Goal: Transaction & Acquisition: Purchase product/service

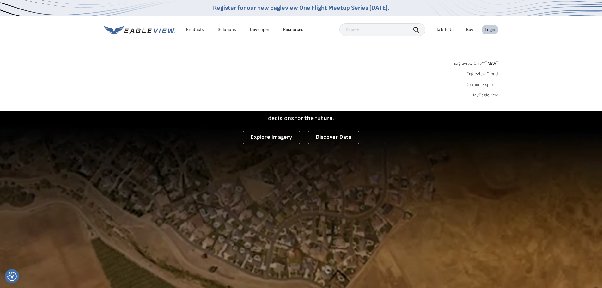
click at [483, 96] on link "MyEagleview" at bounding box center [485, 95] width 25 height 6
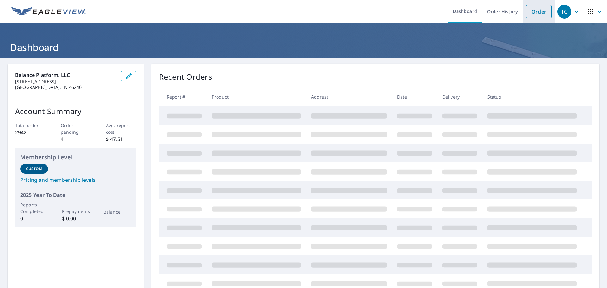
click at [530, 16] on link "Order" at bounding box center [539, 11] width 26 height 13
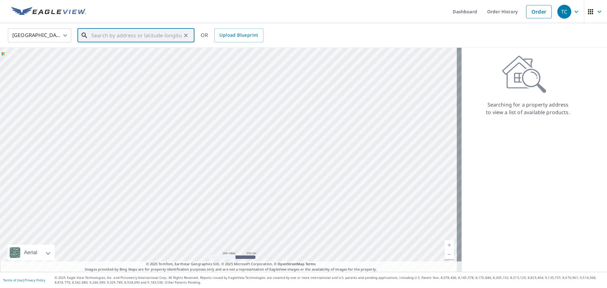
click at [111, 39] on input "text" at bounding box center [136, 36] width 90 height 18
paste input "1316 W Illinois Ave"
click at [137, 53] on span "1316 W Illinois Ave" at bounding box center [139, 54] width 99 height 8
type input "1316 W Illinois Ave Aurora, IL 60506"
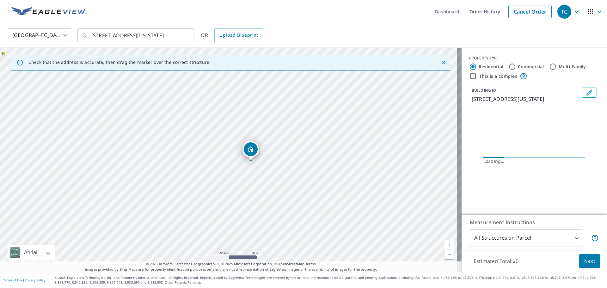
drag, startPoint x: 185, startPoint y: 187, endPoint x: 281, endPoint y: 167, distance: 97.4
click at [281, 167] on div "1316 W Illinois Ave Aurora, IL 60506" at bounding box center [230, 160] width 461 height 224
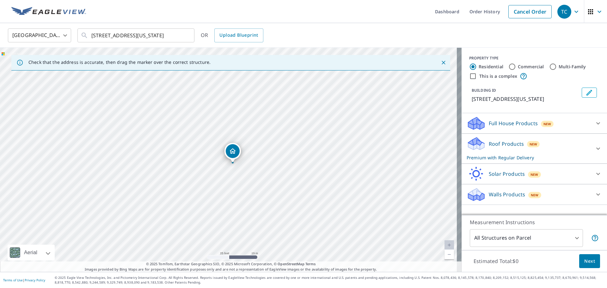
drag, startPoint x: 246, startPoint y: 150, endPoint x: 250, endPoint y: 154, distance: 5.6
click at [250, 154] on div "1316 W Illinois Ave Aurora, IL 60506" at bounding box center [230, 160] width 461 height 224
click at [514, 238] on body "TC TC Dashboard Order History Cancel Order TC United States US ​ 1316 W Illinoi…" at bounding box center [303, 144] width 607 height 288
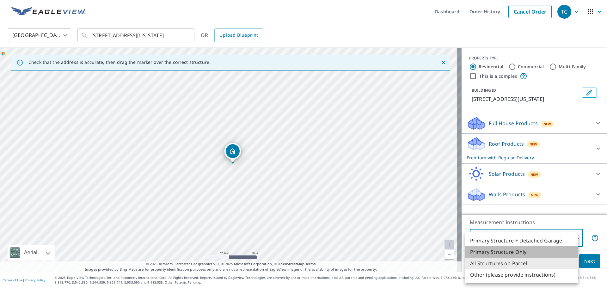
click at [514, 252] on li "Primary Structure Only" at bounding box center [521, 251] width 113 height 11
type input "2"
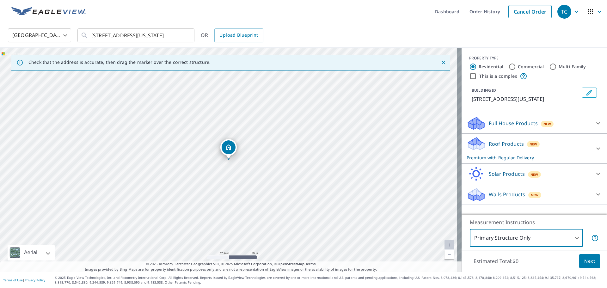
click at [589, 261] on span "Next" at bounding box center [589, 261] width 11 height 8
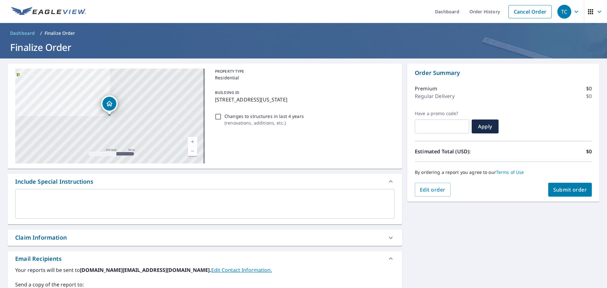
click at [66, 233] on div "Claim Information" at bounding box center [41, 237] width 52 height 9
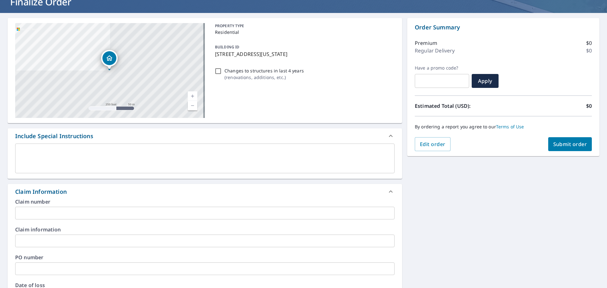
scroll to position [126, 0]
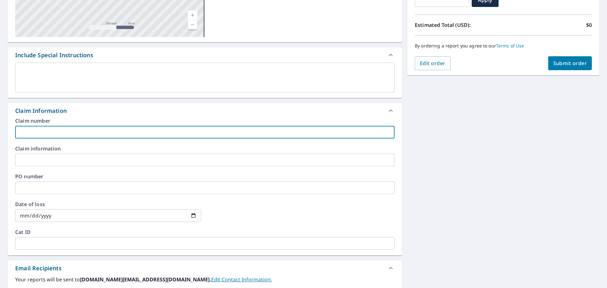
click at [52, 136] on input "text" at bounding box center [204, 132] width 379 height 13
paste input "Royal Reserve Roofing_VargasFernando_1389K402K_StateFarm"
type input "Royal Reserve Roofing_VargasFernando_1389K402K_StateFarm"
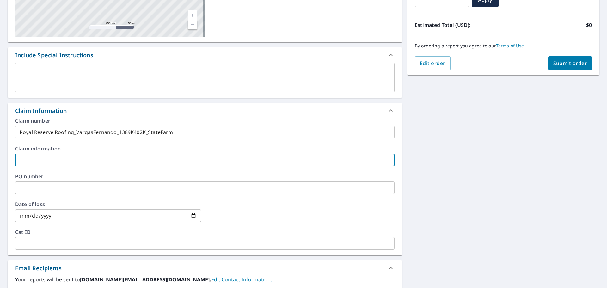
click at [51, 156] on input "text" at bounding box center [204, 160] width 379 height 13
paste input "Royal Reserve Roofing_VargasFernando_1389K402K_StateFarm"
type input "Royal Reserve Roofing_VargasFernando_1389K402K_StateFarm"
click at [515, 159] on div "1316 W Illinois Ave Aurora, IL 60506 Aerial Road A standard road map Aerial A d…" at bounding box center [303, 167] width 607 height 471
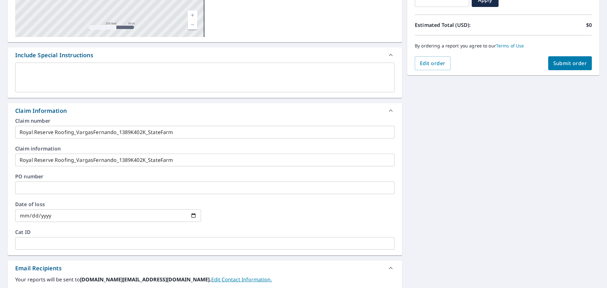
click at [559, 58] on button "Submit order" at bounding box center [570, 63] width 44 height 14
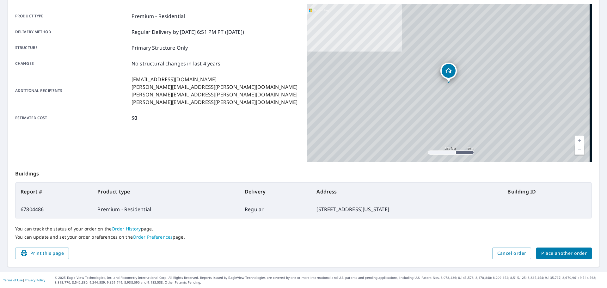
scroll to position [84, 0]
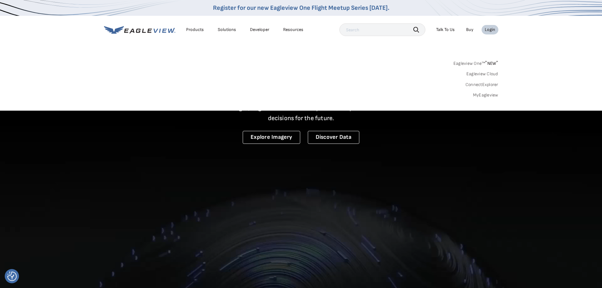
drag, startPoint x: 0, startPoint y: 0, endPoint x: 485, endPoint y: 93, distance: 494.2
click at [485, 93] on link "MyEagleview" at bounding box center [485, 95] width 25 height 6
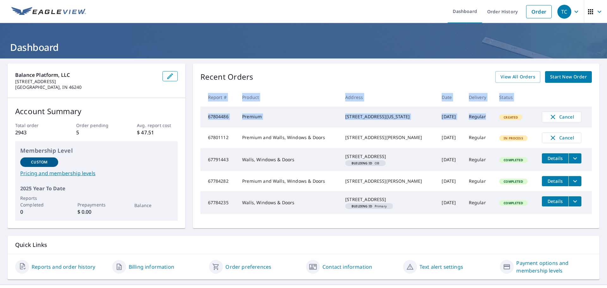
drag, startPoint x: 480, startPoint y: 119, endPoint x: 204, endPoint y: 96, distance: 276.8
click at [204, 96] on table "Report # Product Address Date Delivery Status 67804486 Premium [STREET_ADDRESS]…" at bounding box center [395, 151] width 391 height 126
copy table "Report # Product Address Date Delivery Status 67804486 Premium [STREET_ADDRESS]…"
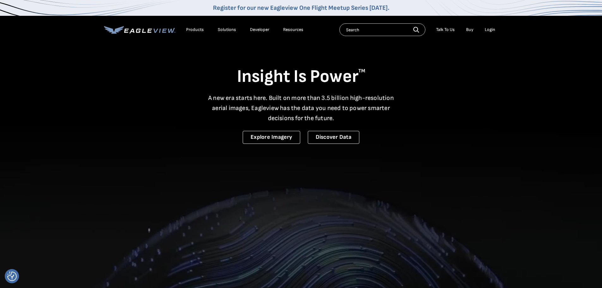
click at [491, 28] on div "Login" at bounding box center [490, 30] width 10 height 6
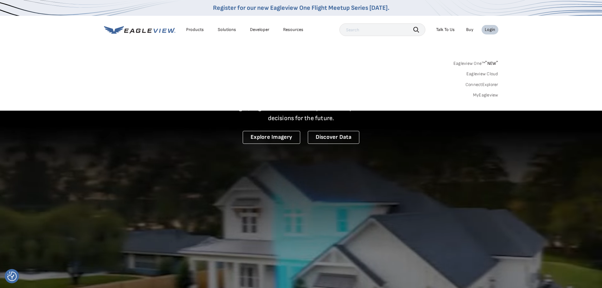
click at [485, 97] on link "MyEagleview" at bounding box center [485, 95] width 25 height 6
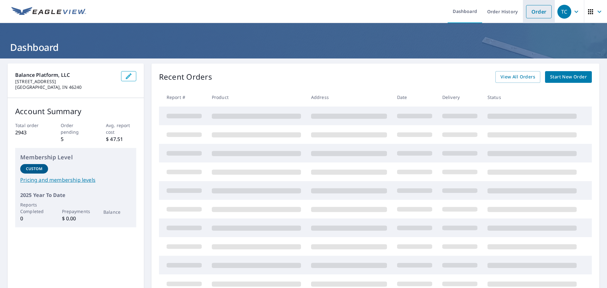
drag, startPoint x: 530, startPoint y: 11, endPoint x: 526, endPoint y: 22, distance: 11.5
click at [530, 11] on link "Order" at bounding box center [539, 11] width 26 height 13
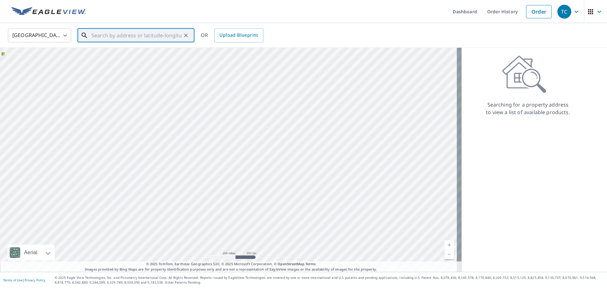
click at [134, 42] on div "​" at bounding box center [135, 35] width 117 height 14
click at [131, 35] on input "text" at bounding box center [136, 36] width 90 height 18
paste input "19456 [GEOGRAPHIC_DATA]"
click at [159, 36] on input "19456 [GEOGRAPHIC_DATA]" at bounding box center [136, 36] width 90 height 18
click at [143, 60] on p "Mokena, IL 60448" at bounding box center [139, 61] width 99 height 6
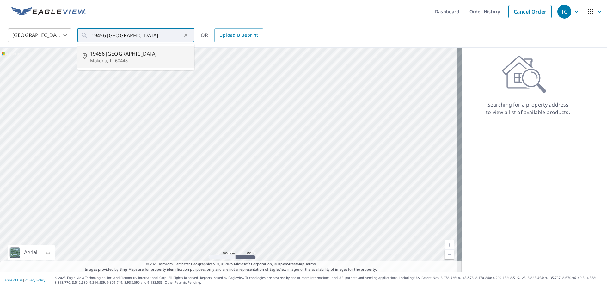
type input "[STREET_ADDRESS][PERSON_NAME]"
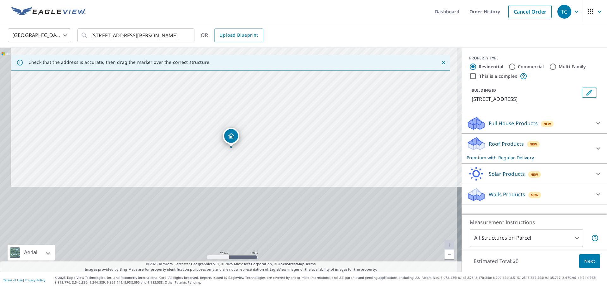
drag, startPoint x: 252, startPoint y: 216, endPoint x: 264, endPoint y: 124, distance: 92.8
click at [264, 124] on div "[STREET_ADDRESS][PERSON_NAME]" at bounding box center [230, 160] width 461 height 224
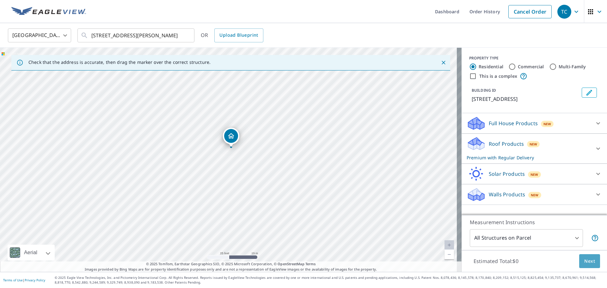
click at [587, 260] on span "Next" at bounding box center [589, 261] width 11 height 8
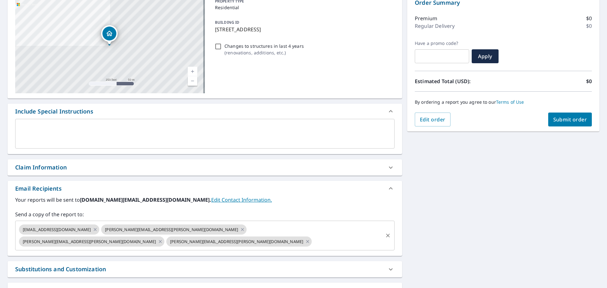
scroll to position [110, 0]
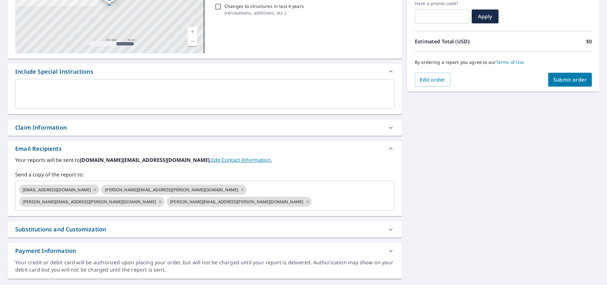
click at [88, 131] on div "Claim Information" at bounding box center [199, 127] width 368 height 9
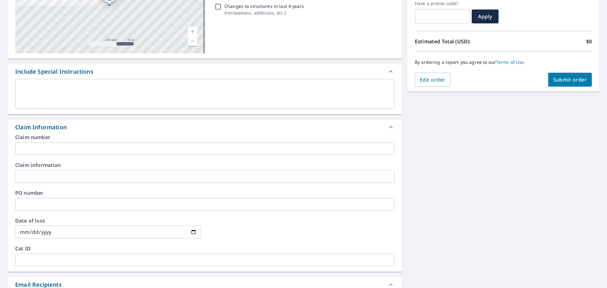
scroll to position [246, 0]
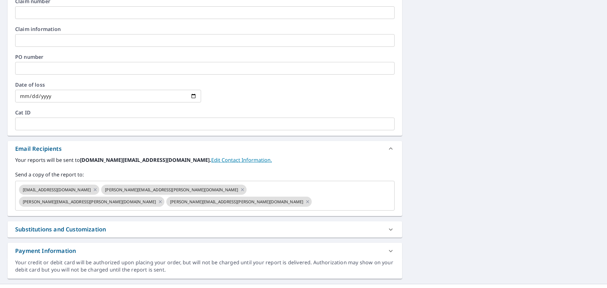
click at [160, 222] on div "Substitutions and Customization" at bounding box center [205, 229] width 394 height 16
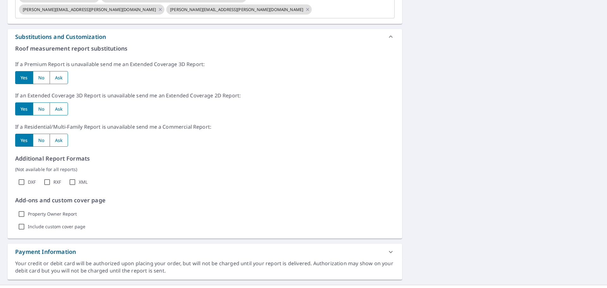
scroll to position [439, 0]
click at [267, 259] on div "Your credit or debit card will be authorized upon placing your order, but will …" at bounding box center [204, 266] width 379 height 15
click at [391, 243] on div at bounding box center [390, 250] width 15 height 15
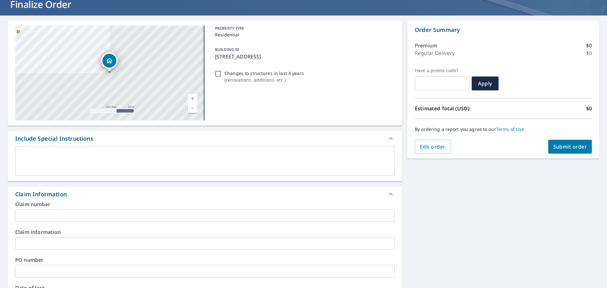
scroll to position [0, 0]
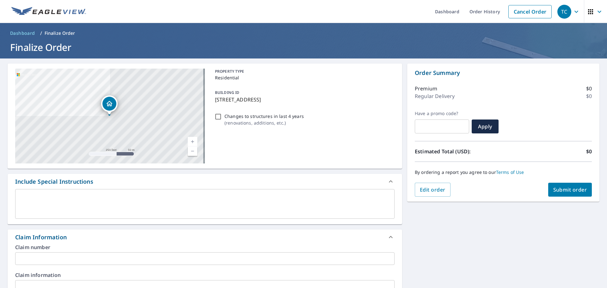
click at [595, 13] on icon "button" at bounding box center [599, 12] width 8 height 8
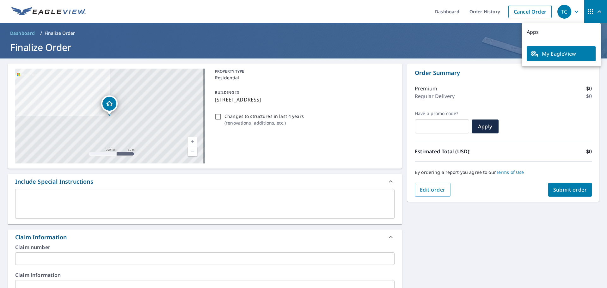
click at [595, 13] on icon "button" at bounding box center [599, 12] width 8 height 8
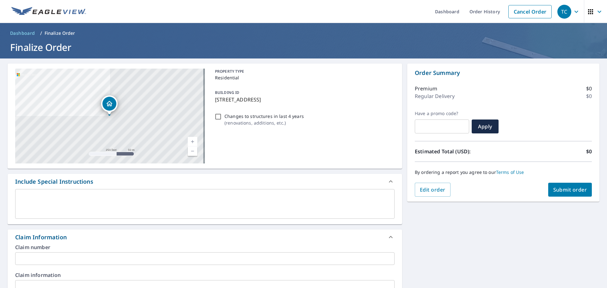
click at [440, 190] on span "Edit order" at bounding box center [433, 189] width 26 height 7
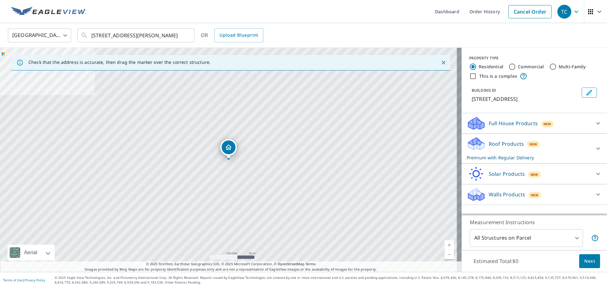
click at [594, 145] on icon at bounding box center [598, 149] width 8 height 8
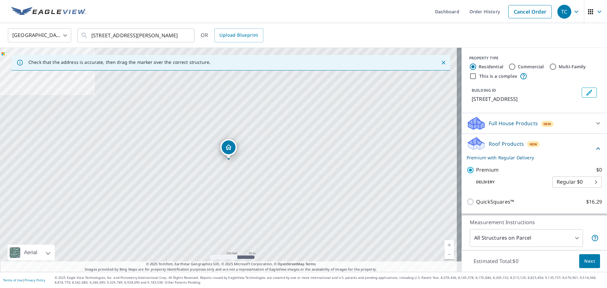
click at [553, 76] on div "This is a complex" at bounding box center [534, 76] width 130 height 8
click at [440, 61] on icon "Close" at bounding box center [443, 62] width 6 height 6
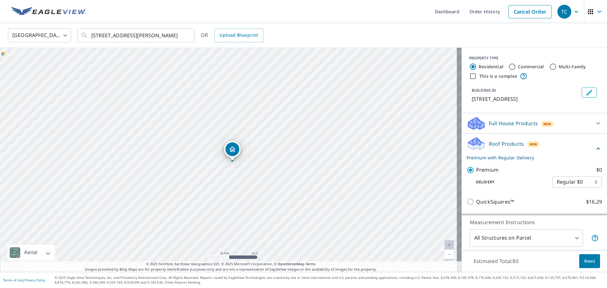
drag, startPoint x: 240, startPoint y: 201, endPoint x: 248, endPoint y: 173, distance: 29.7
click at [248, 173] on div "[STREET_ADDRESS][PERSON_NAME]" at bounding box center [230, 160] width 461 height 224
click at [584, 260] on span "Next" at bounding box center [589, 261] width 11 height 8
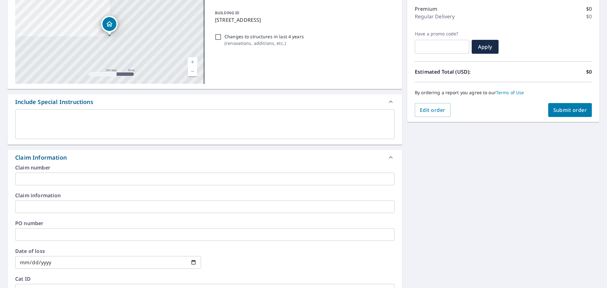
scroll to position [84, 0]
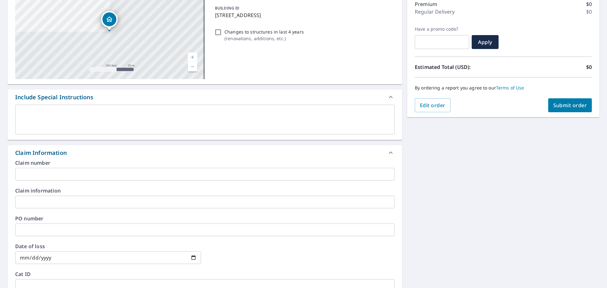
click at [75, 171] on input "text" at bounding box center [204, 174] width 379 height 13
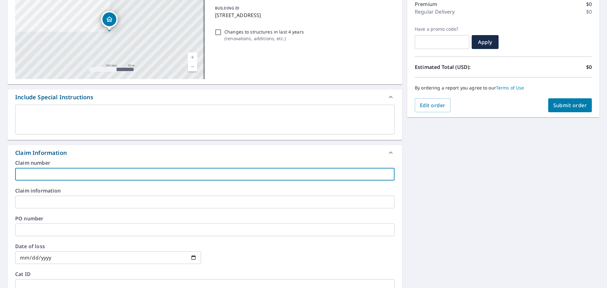
paste input "Royal Reserve Roofing_FrigoDebbie_claim#_carrier"
type input "Royal Reserve Roofing_FrigoDebbie_claim#_carrier"
click at [90, 204] on input "text" at bounding box center [204, 202] width 379 height 13
paste input "Royal Reserve Roofing_FrigoDebbie_claim#_carrier"
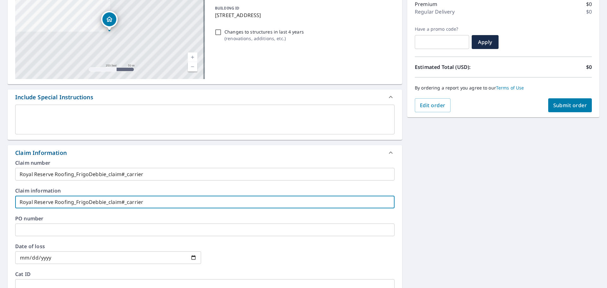
type input "Royal Reserve Roofing_FrigoDebbie_claim#_carrier"
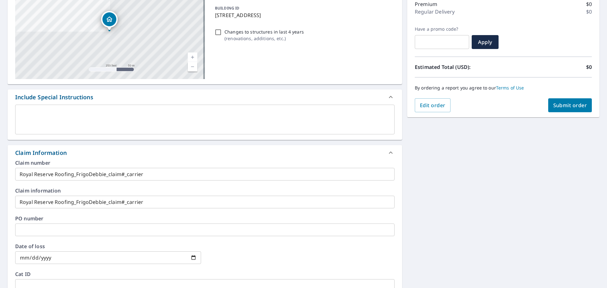
click at [566, 107] on span "Submit order" at bounding box center [570, 105] width 34 height 7
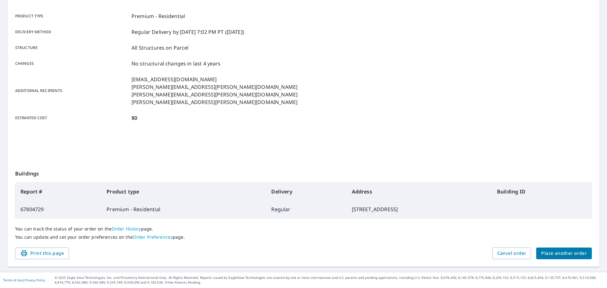
scroll to position [84, 0]
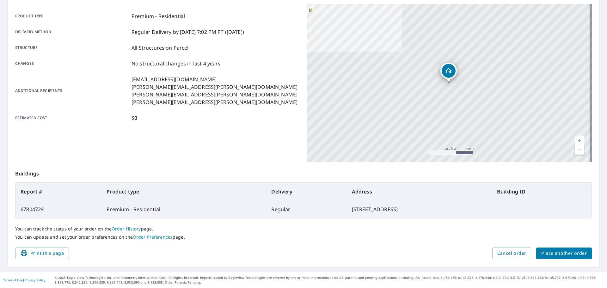
drag, startPoint x: 365, startPoint y: 210, endPoint x: 18, endPoint y: 192, distance: 347.4
click at [18, 192] on table "Report # Product type Delivery Address Building ID 67804729 Premium - Residenti…" at bounding box center [303, 200] width 576 height 36
copy table "Report # Product type Delivery Address Building ID 67804729 Premium - Residenti…"
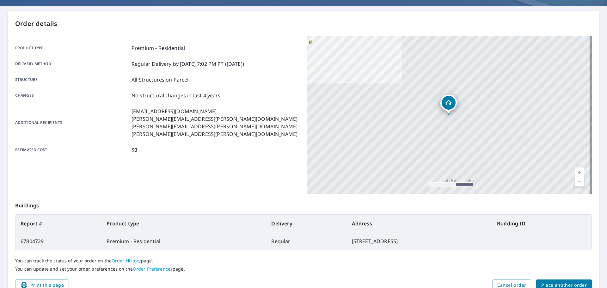
scroll to position [0, 0]
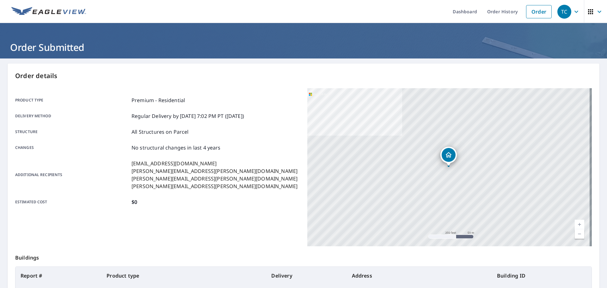
click at [272, 133] on div "Structure All Structures on Parcel" at bounding box center [157, 132] width 284 height 8
click at [559, 13] on div "TC" at bounding box center [564, 12] width 14 height 14
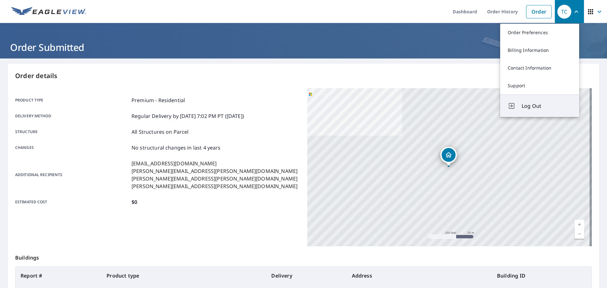
click at [538, 107] on span "Log Out" at bounding box center [546, 106] width 50 height 8
